Goal: Transaction & Acquisition: Purchase product/service

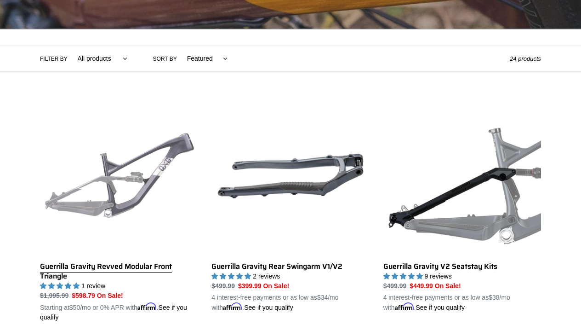
scroll to position [197, 0]
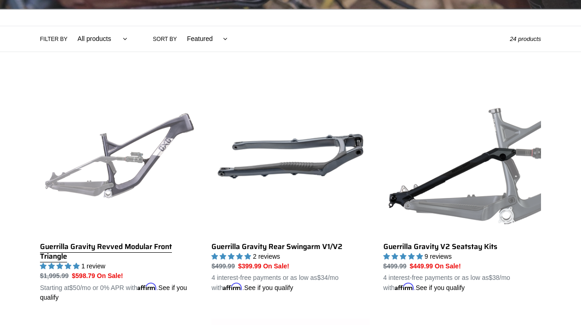
click at [140, 162] on link "Guerrilla Gravity Revved Modular Front Triangle" at bounding box center [119, 189] width 158 height 225
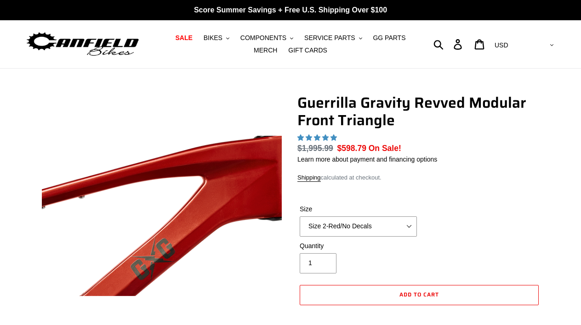
select select "Size 2-Gray/No Decals"
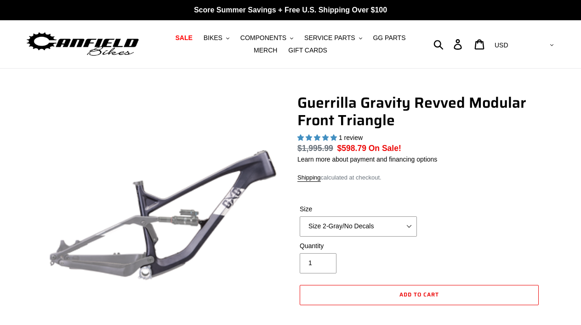
select select "highest-rating"
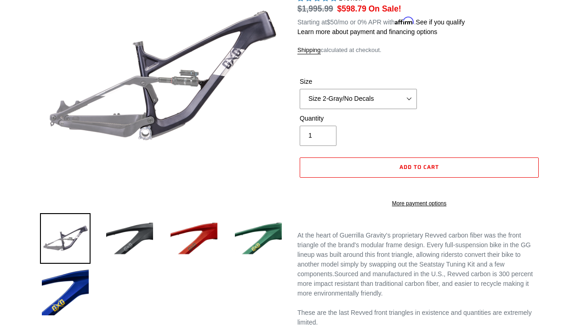
scroll to position [141, 0]
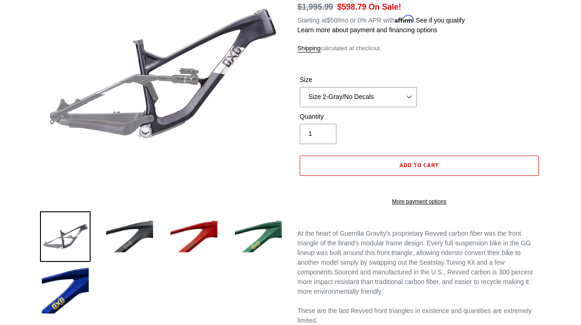
select select "Size 3-Red/No Decals"
click at [202, 230] on img at bounding box center [194, 236] width 51 height 51
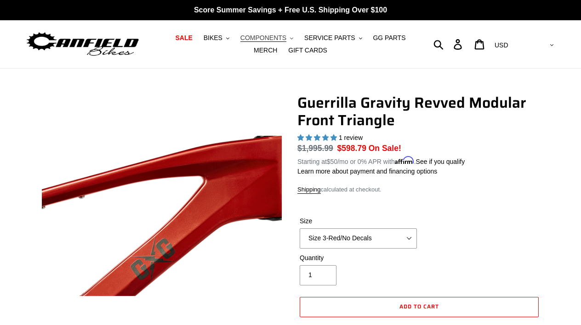
click at [255, 34] on span "COMPONENTS" at bounding box center [264, 38] width 46 height 8
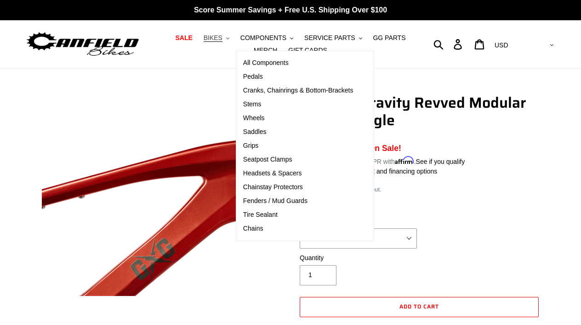
click at [223, 37] on span "BIKES" at bounding box center [213, 38] width 19 height 8
